Goal: Task Accomplishment & Management: Manage account settings

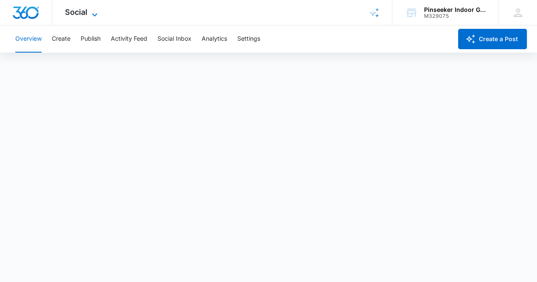
click at [84, 12] on span "Social" at bounding box center [76, 12] width 23 height 9
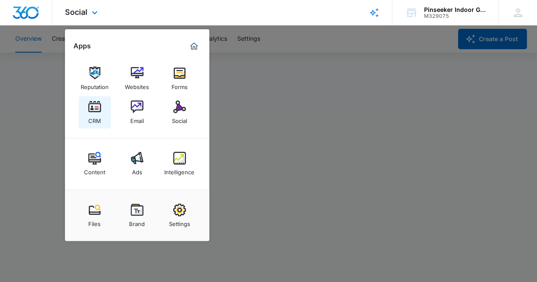
click at [93, 111] on img at bounding box center [94, 107] width 13 height 13
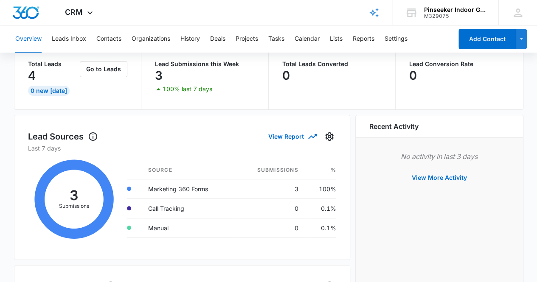
scroll to position [42, 0]
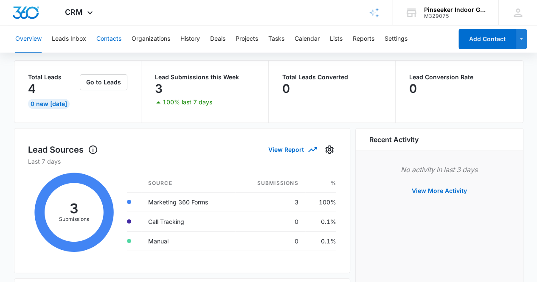
click at [104, 40] on button "Contacts" at bounding box center [108, 38] width 25 height 27
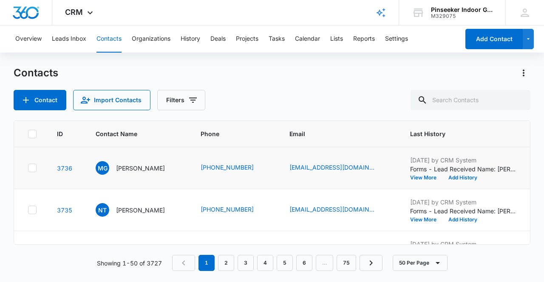
click at [494, 175] on div "[DATE] by CRM System Forms - Lead Received Name: [PERSON_NAME] Email: [EMAIL_AD…" at bounding box center [463, 168] width 106 height 25
click at [424, 175] on div "[DATE] by CRM System Forms - Lead Received Name: [PERSON_NAME] Email: [EMAIL_AD…" at bounding box center [463, 168] width 106 height 25
click at [428, 183] on td "[DATE] by CRM System Forms - Lead Received Name: [PERSON_NAME] Email: [EMAIL_AD…" at bounding box center [463, 168] width 127 height 42
click at [431, 179] on button "View More" at bounding box center [426, 177] width 32 height 5
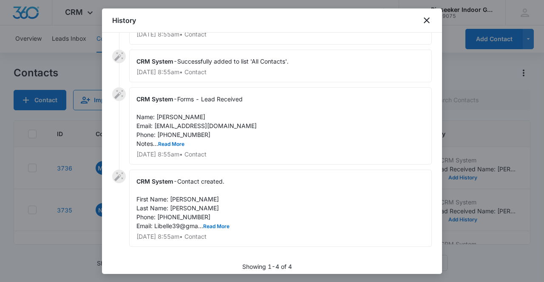
scroll to position [37, 0]
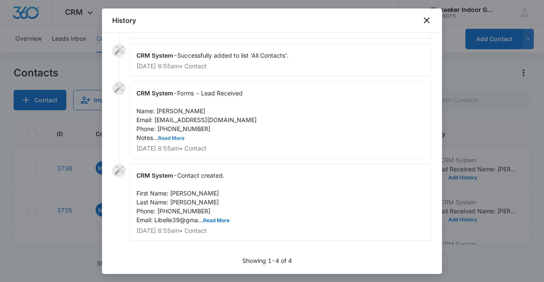
click at [172, 136] on button "Read More" at bounding box center [171, 138] width 26 height 5
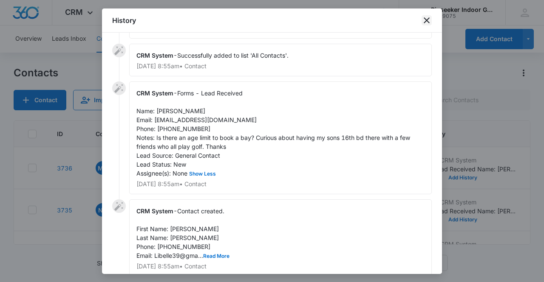
click at [425, 20] on icon "close" at bounding box center [426, 20] width 10 height 10
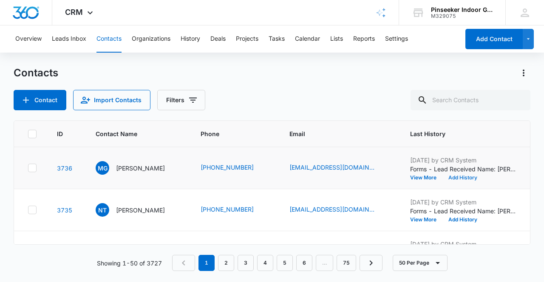
click at [483, 177] on button "Add History" at bounding box center [462, 177] width 41 height 5
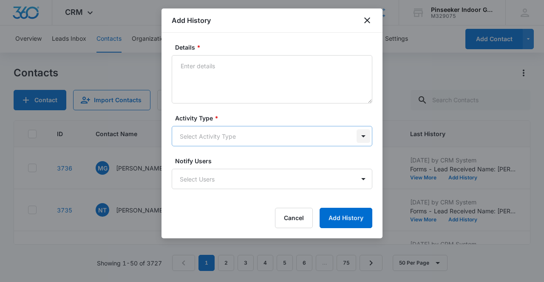
click at [359, 135] on body "CRM Apps Reputation Websites Forms CRM Email Social Content Ads Intelligence Fi…" at bounding box center [272, 141] width 544 height 282
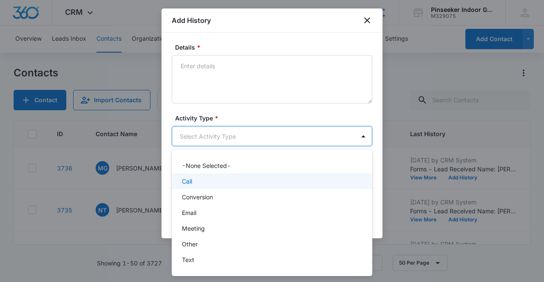
click at [234, 182] on div "Call" at bounding box center [271, 181] width 178 height 9
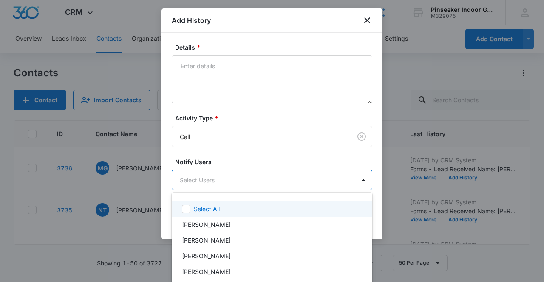
click at [286, 179] on body "CRM Apps Reputation Websites Forms CRM Email Social Content Ads Intelligence Fi…" at bounding box center [272, 141] width 544 height 282
click at [280, 72] on div at bounding box center [272, 141] width 544 height 282
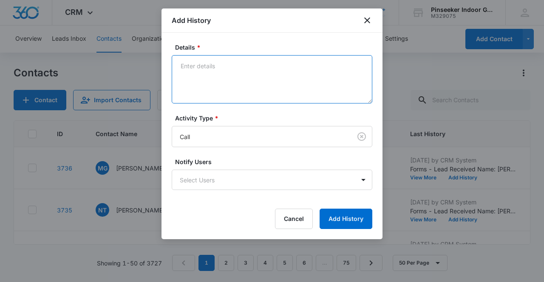
click at [280, 71] on textarea "Details *" at bounding box center [272, 79] width 200 height 48
type textarea "L/M [DATE]"
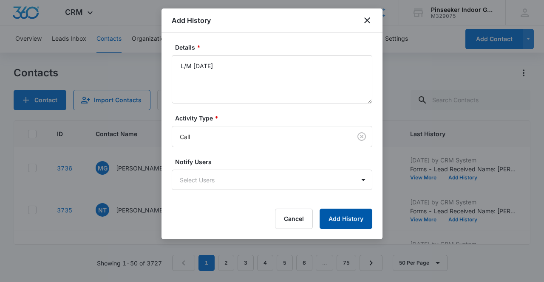
click at [355, 217] on button "Add History" at bounding box center [345, 219] width 53 height 20
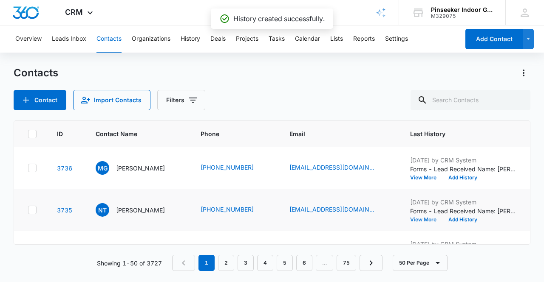
click at [430, 220] on button "View More" at bounding box center [426, 219] width 32 height 5
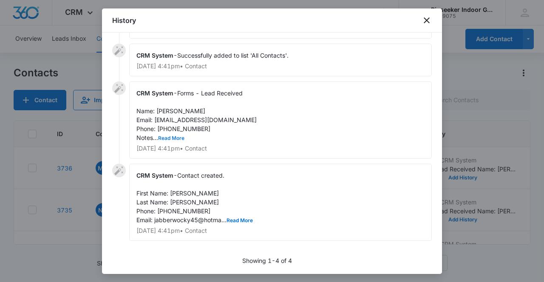
drag, startPoint x: 170, startPoint y: 140, endPoint x: 170, endPoint y: 135, distance: 5.1
click at [170, 136] on button "Read More" at bounding box center [171, 138] width 26 height 5
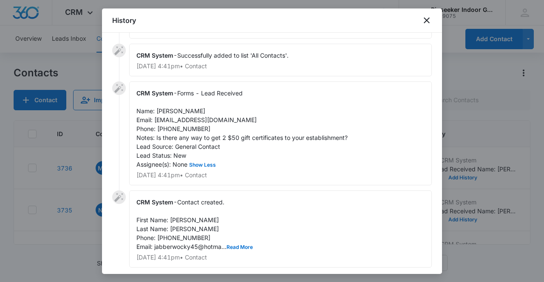
click at [242, 118] on div "CRM System - Forms - Lead Received Name: [PERSON_NAME] Email: [EMAIL_ADDRESS][D…" at bounding box center [280, 134] width 302 height 104
drag, startPoint x: 242, startPoint y: 120, endPoint x: 155, endPoint y: 119, distance: 87.5
click at [155, 119] on div "CRM System - Forms - Lead Received Name: [PERSON_NAME] Email: [EMAIL_ADDRESS][D…" at bounding box center [280, 134] width 302 height 104
copy span "[EMAIL_ADDRESS][DOMAIN_NAME]"
